Goal: Check status

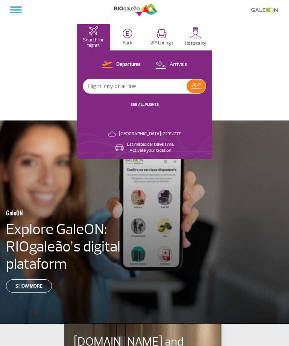
select select
click at [126, 85] on input "text" at bounding box center [135, 86] width 104 height 14
click at [118, 87] on input "text" at bounding box center [135, 86] width 104 height 14
click at [139, 84] on input "text" at bounding box center [135, 86] width 104 height 14
type input "Av260"
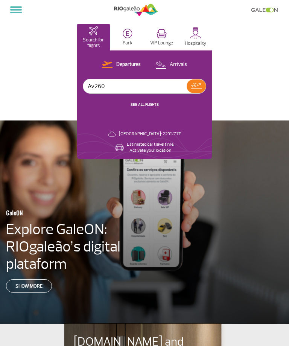
click at [200, 89] on img at bounding box center [196, 86] width 11 height 6
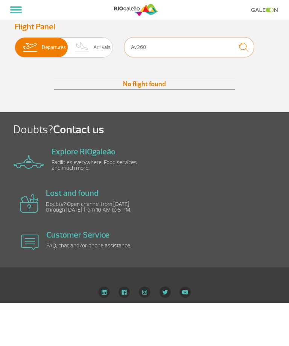
click at [181, 44] on input "Av260" at bounding box center [189, 47] width 130 height 20
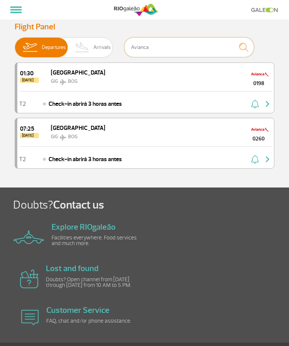
type input "Avianca"
click at [137, 133] on div "07:25 [DATE] Bogotá GIG BOG 0260" at bounding box center [145, 132] width 257 height 28
click at [90, 136] on div "07:25 [DATE] Bogotá GIG BOG 0260" at bounding box center [145, 132] width 257 height 28
click at [34, 146] on div "07:25 [DATE] Bogotá GIG BOG 0260" at bounding box center [145, 132] width 257 height 28
click at [45, 139] on div "Bogotá GIG BOG" at bounding box center [73, 131] width 66 height 17
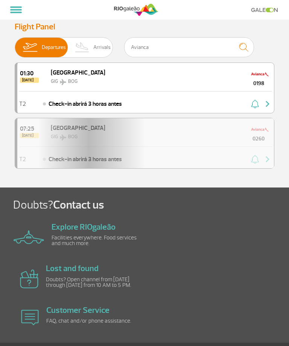
click at [64, 144] on div "07:25 [DATE] Bogotá GIG BOG 0260 T2 Check-in abrirá 3 horas antes" at bounding box center [145, 143] width 260 height 51
